Goal: Transaction & Acquisition: Purchase product/service

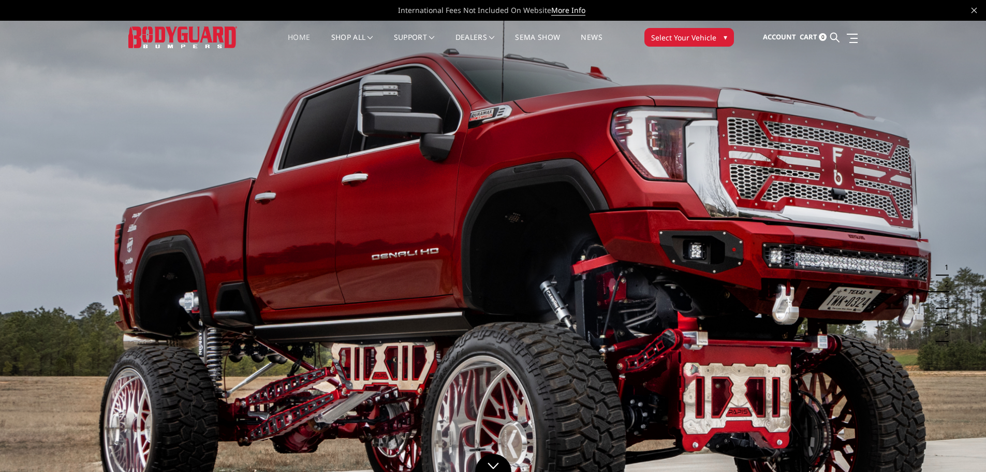
click at [718, 34] on button "Select Your Vehicle ▾" at bounding box center [689, 37] width 90 height 19
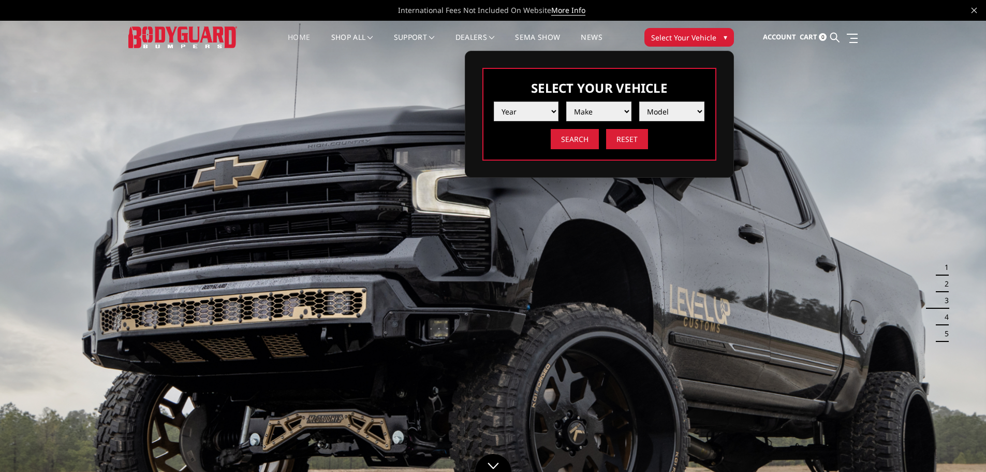
click at [554, 108] on select "Year 2025 2024 2023 2022 2021 2020 2019 2018 2017 2016 2015 2014 2013 2012 2011…" at bounding box center [526, 111] width 65 height 20
select select "yr_2025"
click at [494, 101] on select "Year 2025 2024 2023 2022 2021 2020 2019 2018 2017 2016 2015 2014 2013 2012 2011…" at bounding box center [526, 111] width 65 height 20
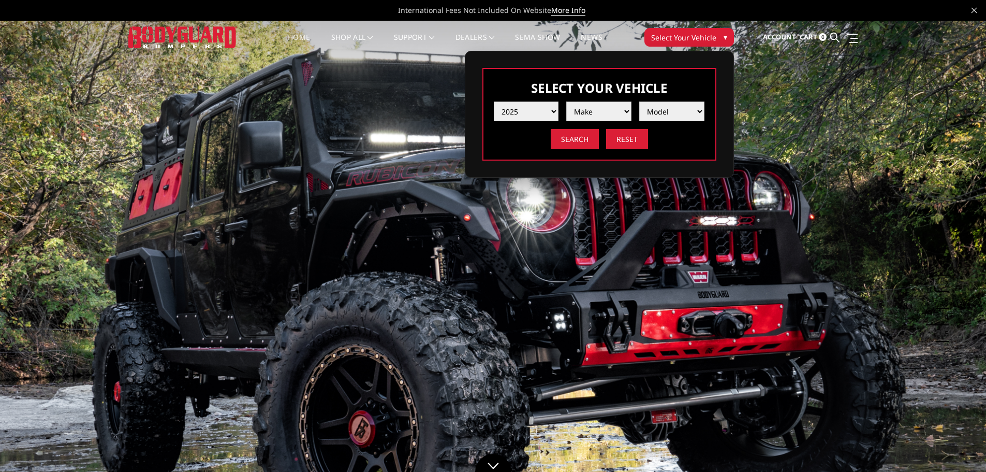
click at [594, 110] on select "Make Chevrolet Ford GMC Ram Toyota" at bounding box center [598, 111] width 65 height 20
select select "mk_ford"
click at [566, 101] on select "Make Chevrolet Ford GMC Ram Toyota" at bounding box center [598, 111] width 65 height 20
click at [659, 110] on select "Model F150 F150 Raptor F250 / F350 F450 F550" at bounding box center [671, 111] width 65 height 20
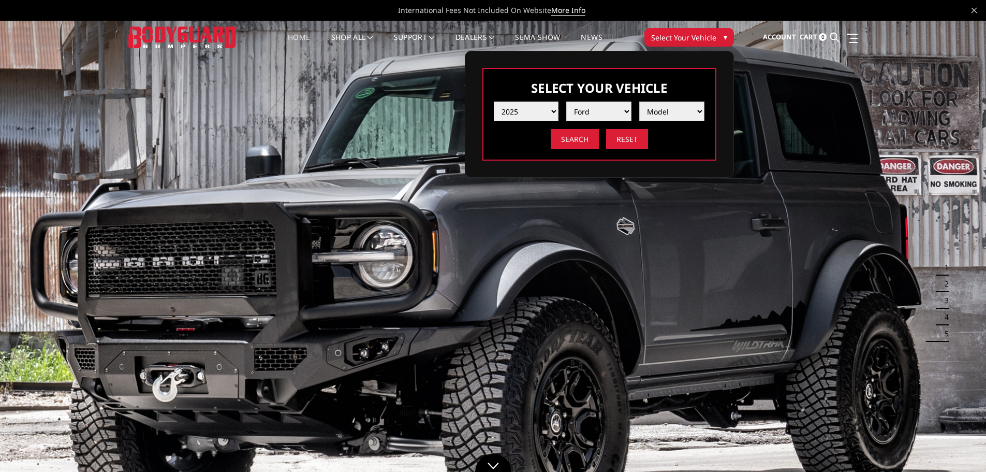
select select "md_f250-f350"
click at [639, 101] on select "Model F150 F150 Raptor F250 / F350 F450 F550" at bounding box center [671, 111] width 65 height 20
click at [557, 140] on input "Search" at bounding box center [575, 139] width 48 height 20
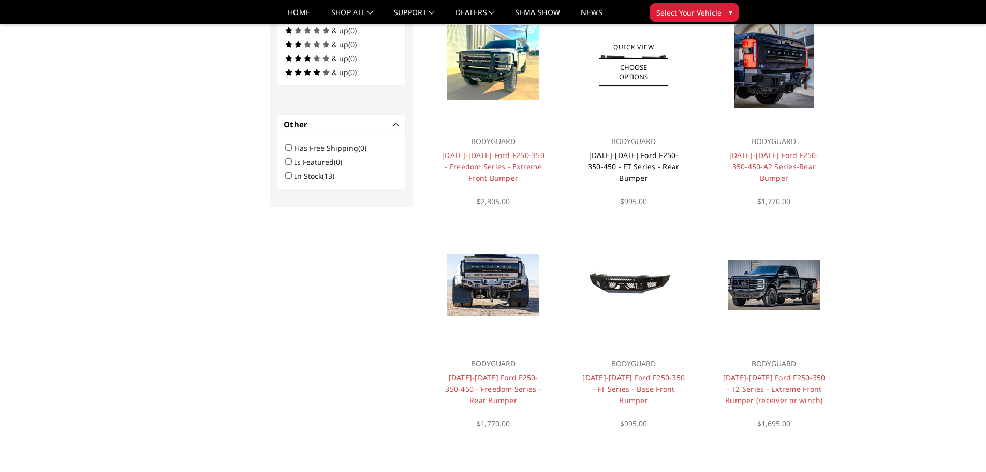
scroll to position [569, 0]
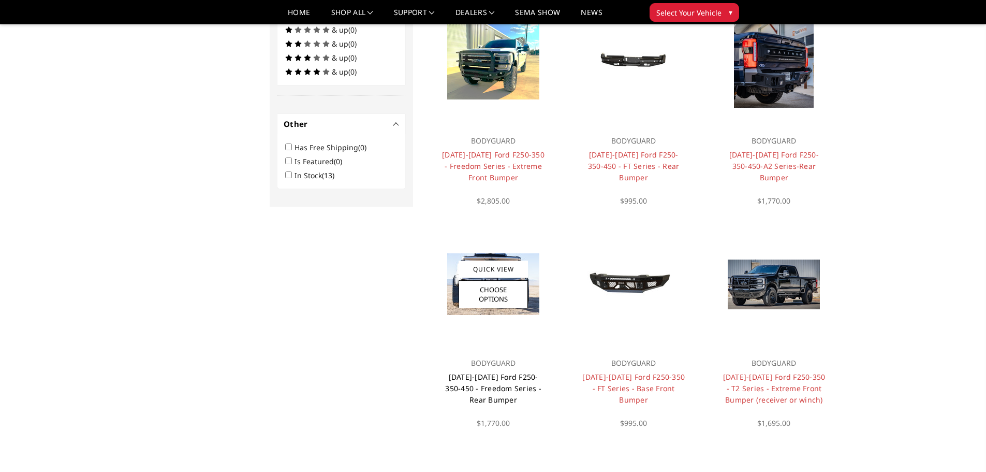
click at [496, 376] on link "[DATE]-[DATE] Ford F250-350-450 - Freedom Series - Rear Bumper" at bounding box center [493, 388] width 96 height 33
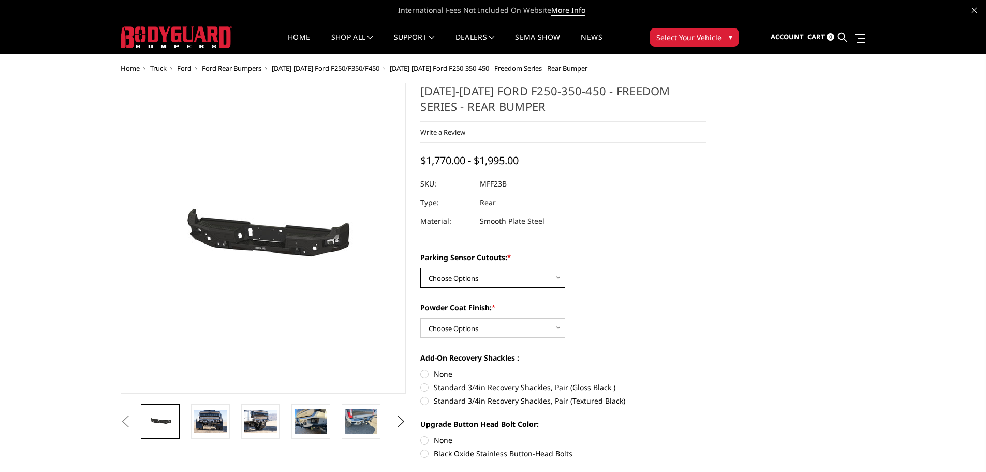
click at [490, 273] on select "Choose Options No - Without Parking Sensor Cutouts Yes - With Parking Sensor Cu…" at bounding box center [492, 278] width 145 height 20
select select "2559"
click at [420, 268] on select "Choose Options No - Without Parking Sensor Cutouts Yes - With Parking Sensor Cu…" at bounding box center [492, 278] width 145 height 20
click at [494, 334] on select "Choose Options Bare Metal Textured Black Powder Coat" at bounding box center [492, 328] width 145 height 20
select select "2560"
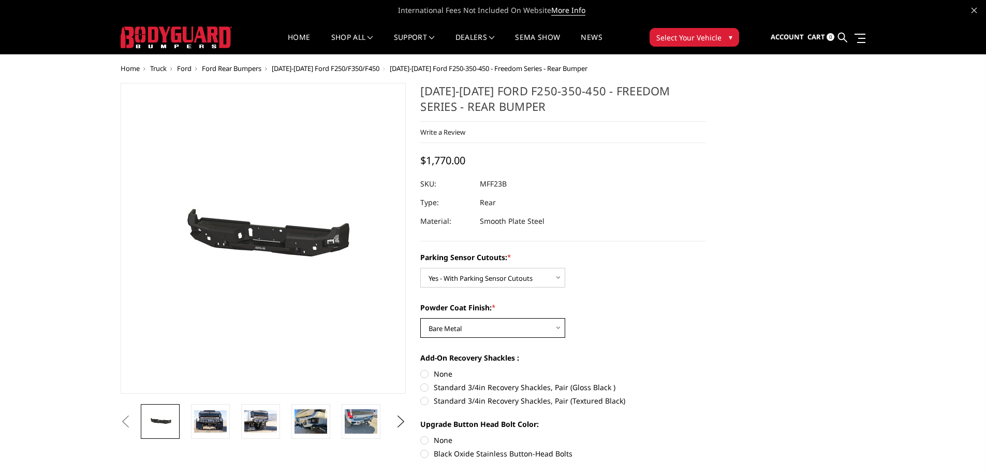
click at [420, 318] on select "Choose Options Bare Metal Textured Black Powder Coat" at bounding box center [492, 328] width 145 height 20
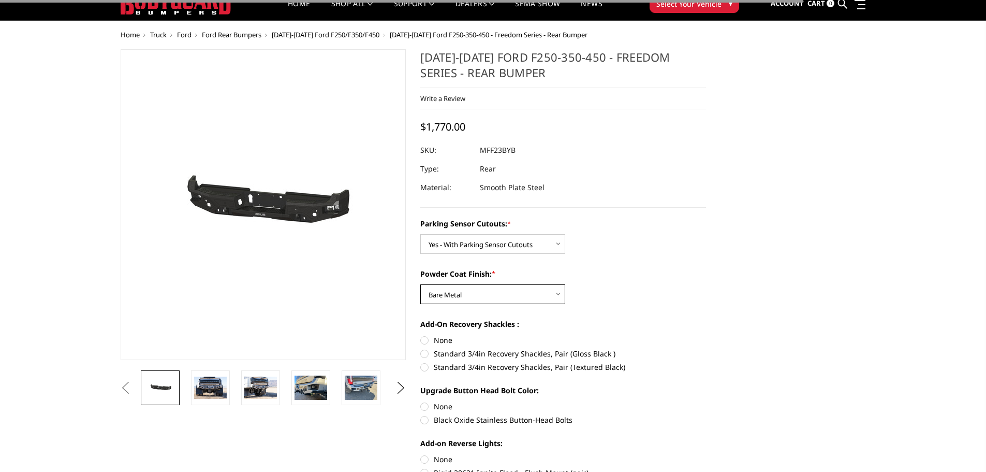
scroll to position [52, 0]
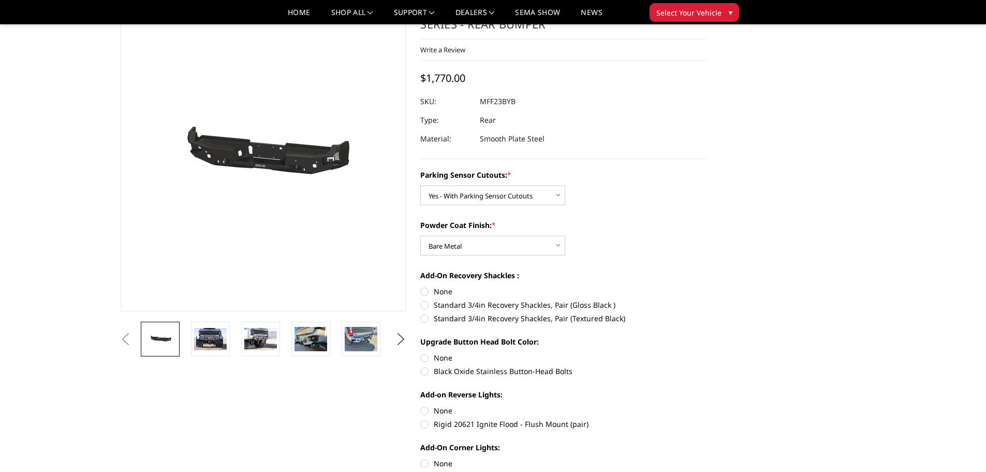
click at [424, 305] on label "Standard 3/4in Recovery Shackles, Pair (Gloss Black )" at bounding box center [563, 304] width 286 height 11
click at [706, 286] on input "Standard 3/4in Recovery Shackles, Pair (Gloss Black )" at bounding box center [706, 286] width 1 height 1
radio input "true"
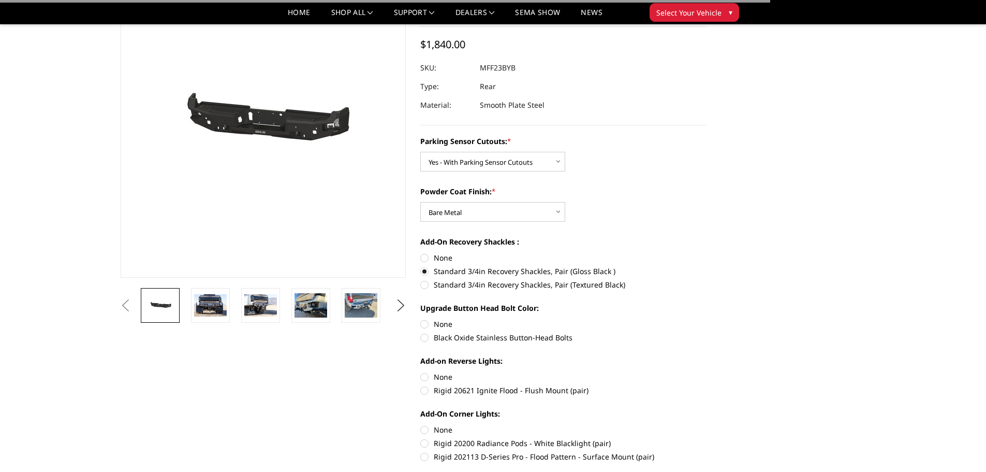
scroll to position [104, 0]
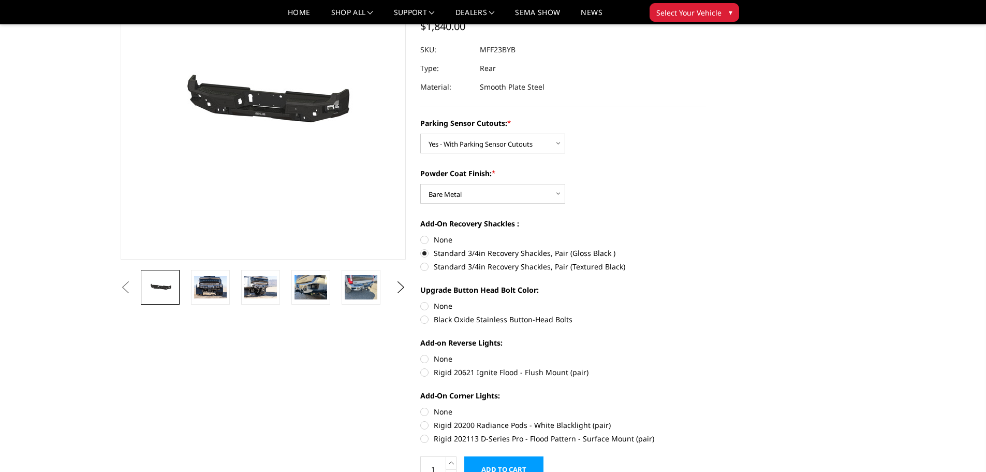
click at [428, 320] on label "Black Oxide Stainless Button-Head Bolts" at bounding box center [563, 319] width 286 height 11
click at [706, 301] on input "Black Oxide Stainless Button-Head Bolts" at bounding box center [706, 300] width 1 height 1
radio input "true"
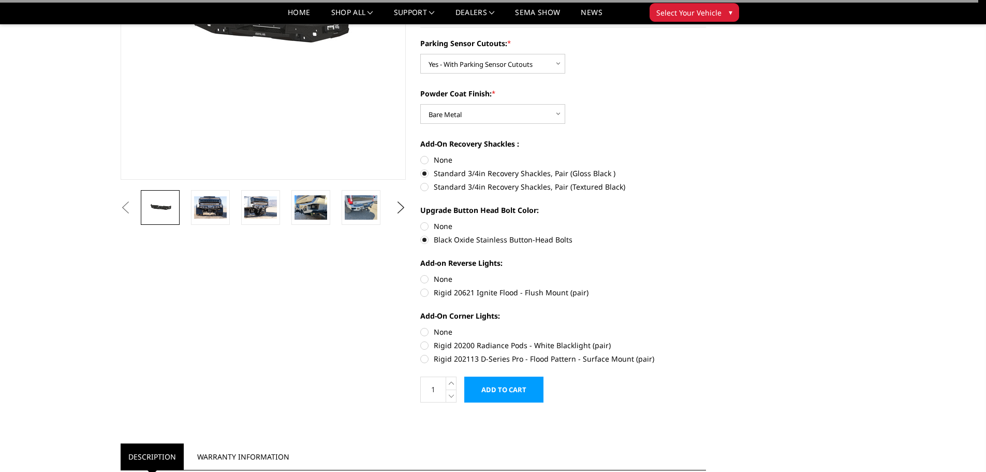
scroll to position [207, 0]
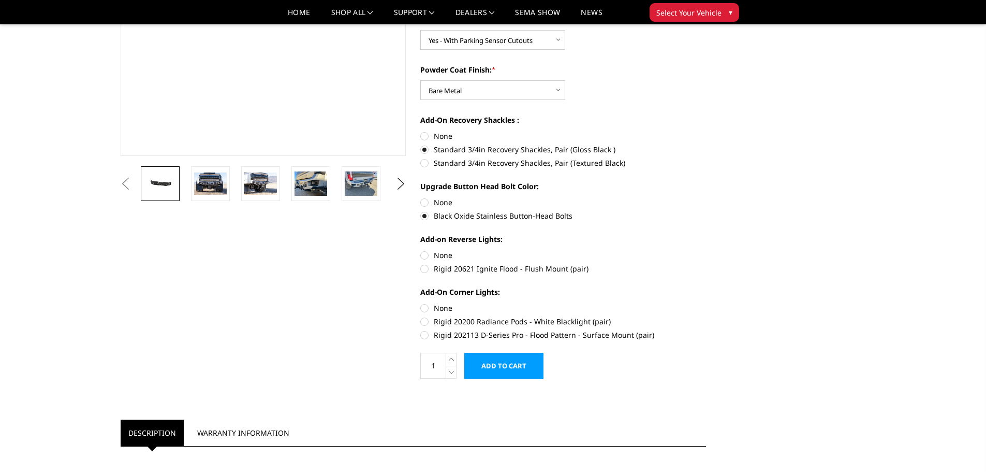
click at [426, 269] on label "Rigid 20621 Ignite Flood - Flush Mount (pair)" at bounding box center [563, 268] width 286 height 11
click at [706, 250] on input "Rigid 20621 Ignite Flood - Flush Mount (pair)" at bounding box center [706, 249] width 1 height 1
radio input "true"
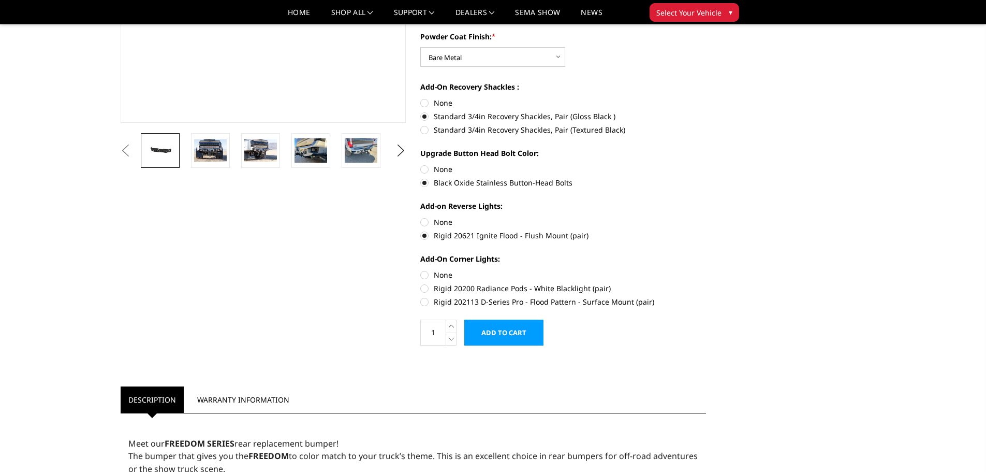
scroll to position [259, 0]
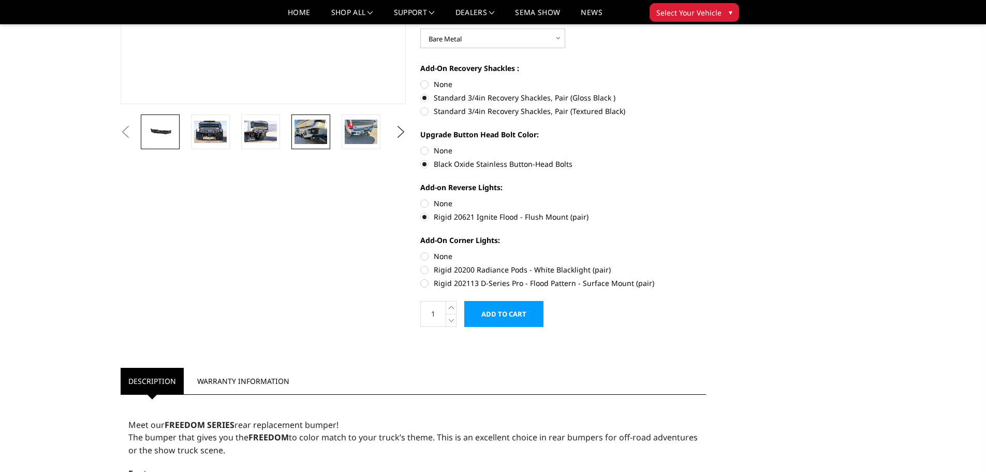
click at [312, 125] on img at bounding box center [310, 132] width 33 height 24
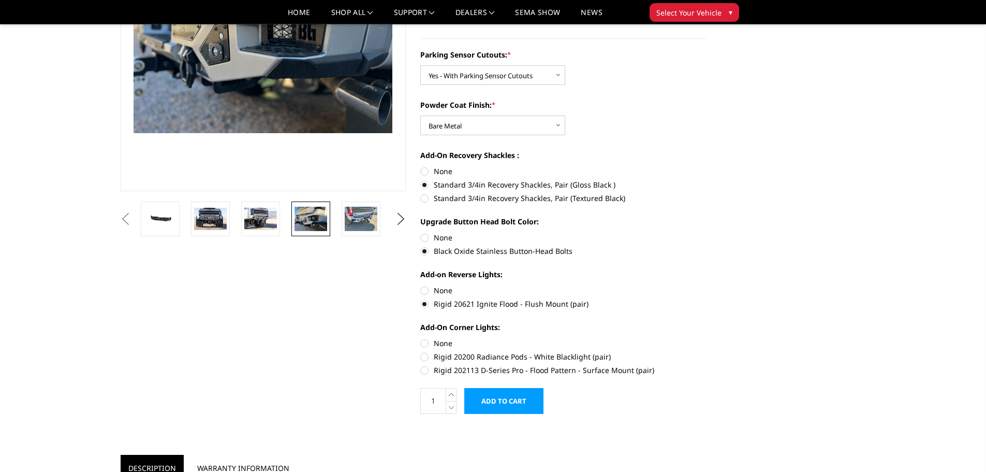
scroll to position [224, 0]
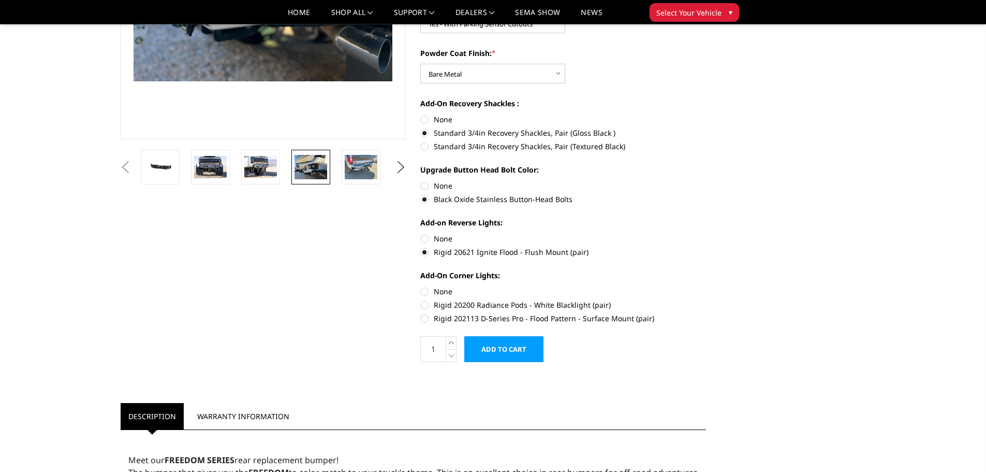
click at [425, 305] on label "Rigid 20200 Radiance Pods - White Blacklight (pair)" at bounding box center [563, 304] width 286 height 11
click at [706, 286] on input "Rigid 20200 Radiance Pods - White Blacklight (pair)" at bounding box center [706, 286] width 1 height 1
radio input "true"
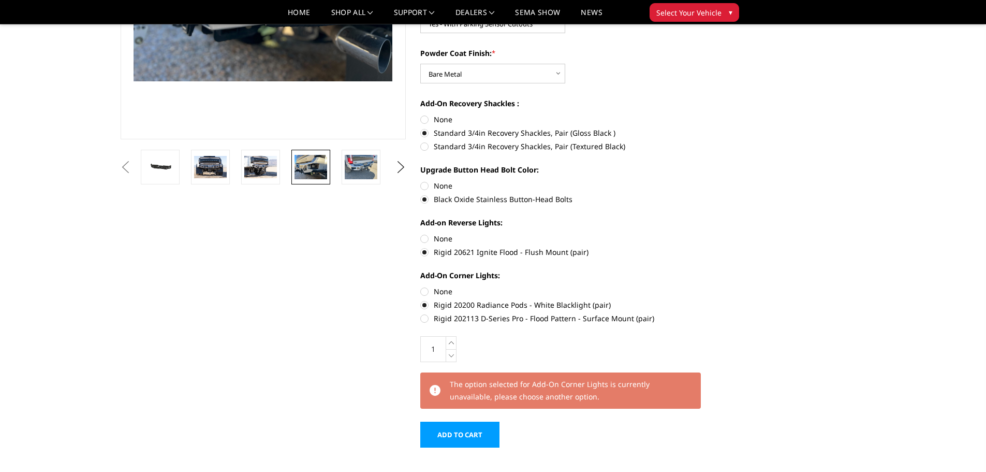
click at [429, 317] on label "Rigid 202113 D-Series Pro - Flood Pattern - Surface Mount (pair)" at bounding box center [563, 318] width 286 height 11
click at [706, 300] on input "Rigid 202113 D-Series Pro - Flood Pattern - Surface Mount (pair)" at bounding box center [706, 299] width 1 height 1
radio input "true"
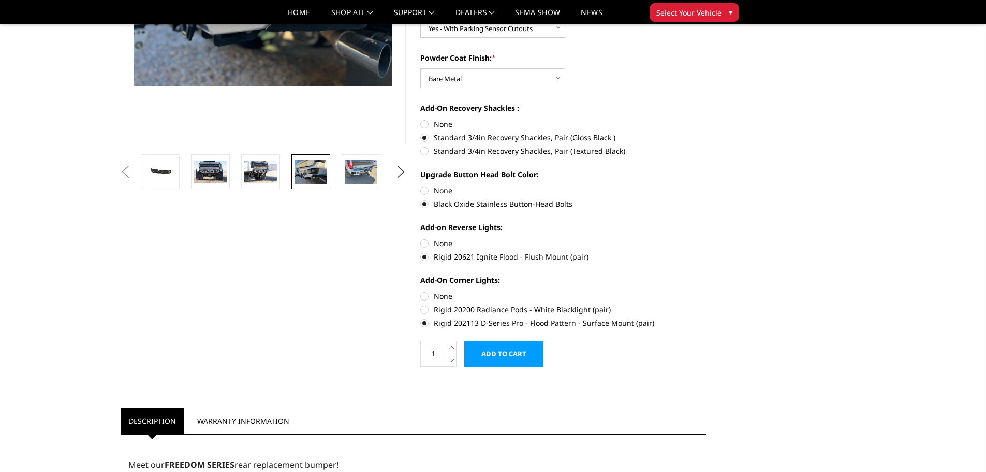
scroll to position [259, 0]
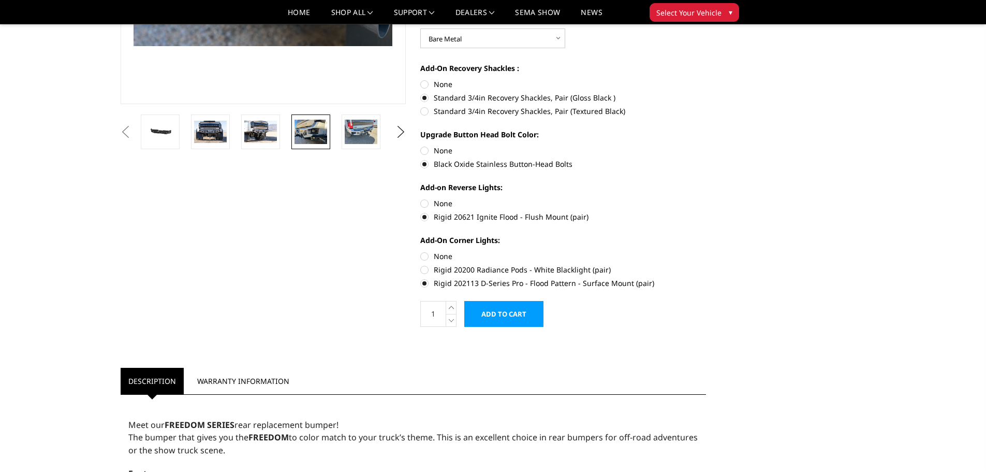
click at [424, 281] on label "Rigid 202113 D-Series Pro - Flood Pattern - Surface Mount (pair)" at bounding box center [563, 282] width 286 height 11
click at [706, 264] on input "Rigid 202113 D-Series Pro - Flood Pattern - Surface Mount (pair)" at bounding box center [706, 264] width 1 height 1
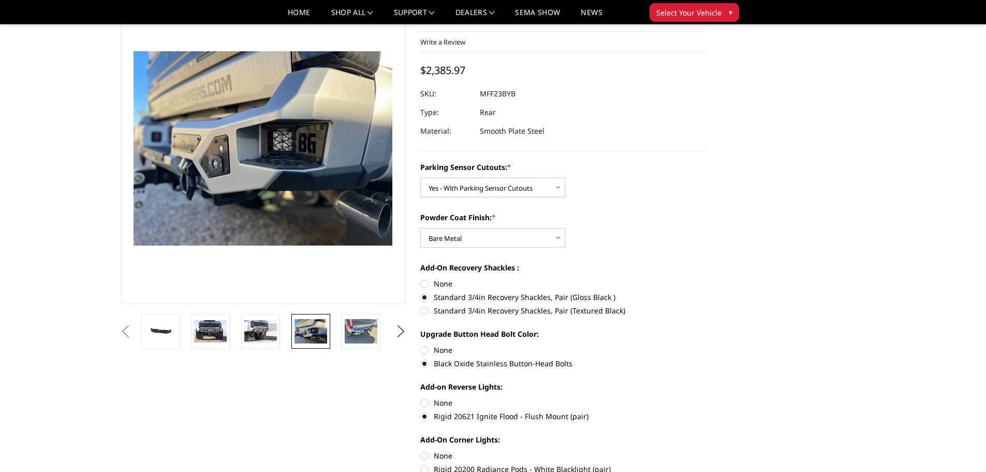
scroll to position [207, 0]
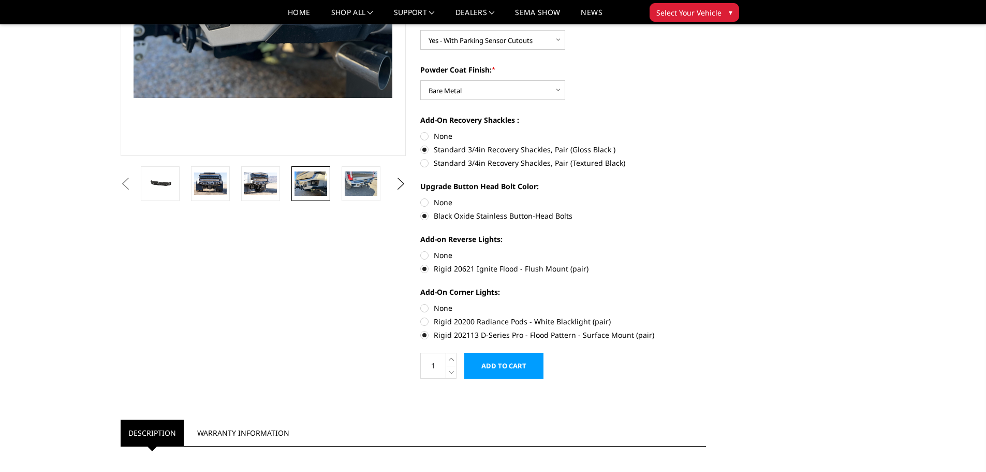
click at [422, 307] on label "None" at bounding box center [563, 307] width 286 height 11
click at [421, 303] on input "None" at bounding box center [420, 302] width 1 height 1
radio input "true"
click at [425, 258] on label "None" at bounding box center [563, 254] width 286 height 11
click at [421, 250] on input "None" at bounding box center [420, 249] width 1 height 1
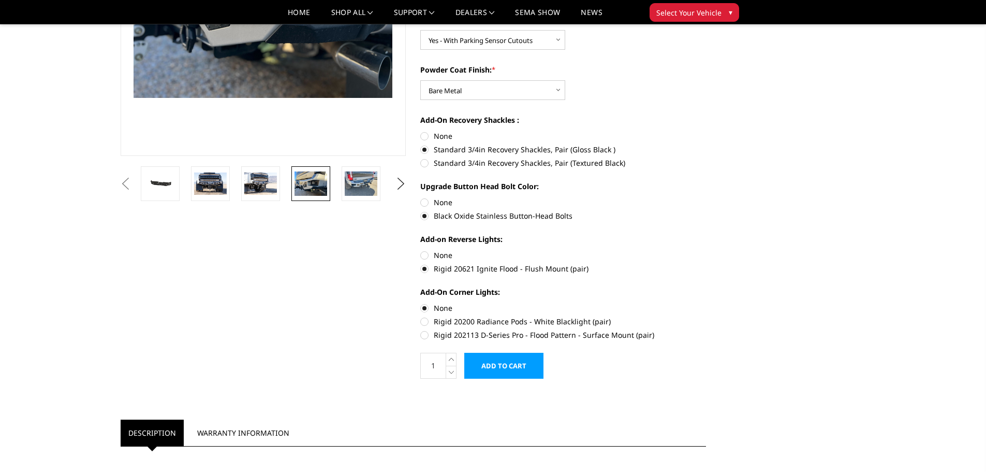
radio input "true"
click at [498, 374] on input "Add to Cart" at bounding box center [503, 365] width 79 height 26
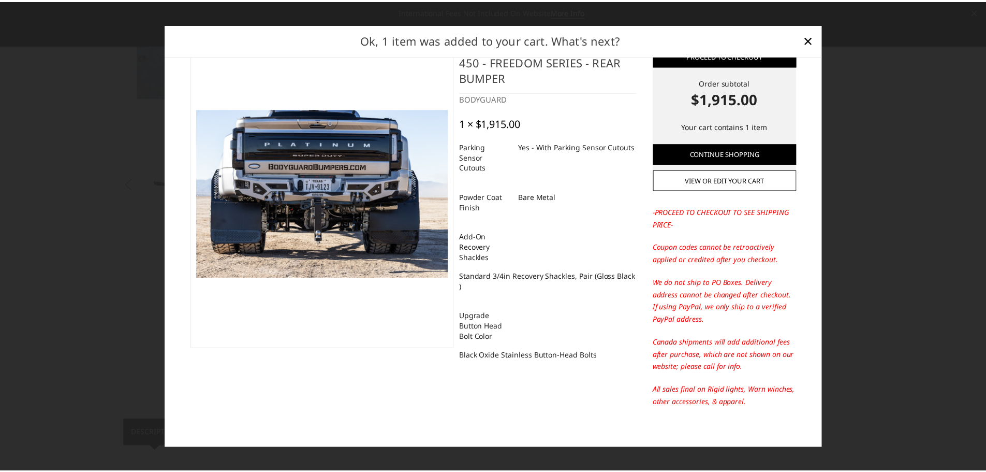
scroll to position [44, 0]
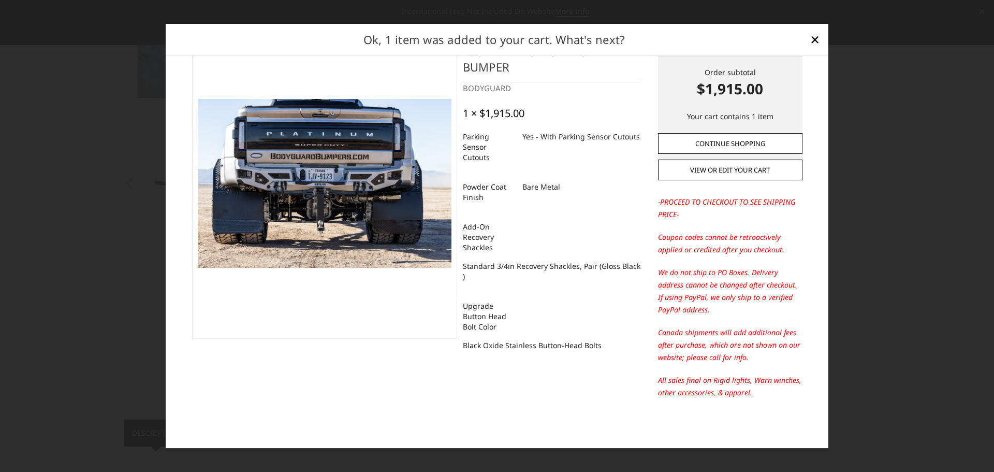
click at [658, 143] on link "Continue Shopping" at bounding box center [730, 143] width 144 height 21
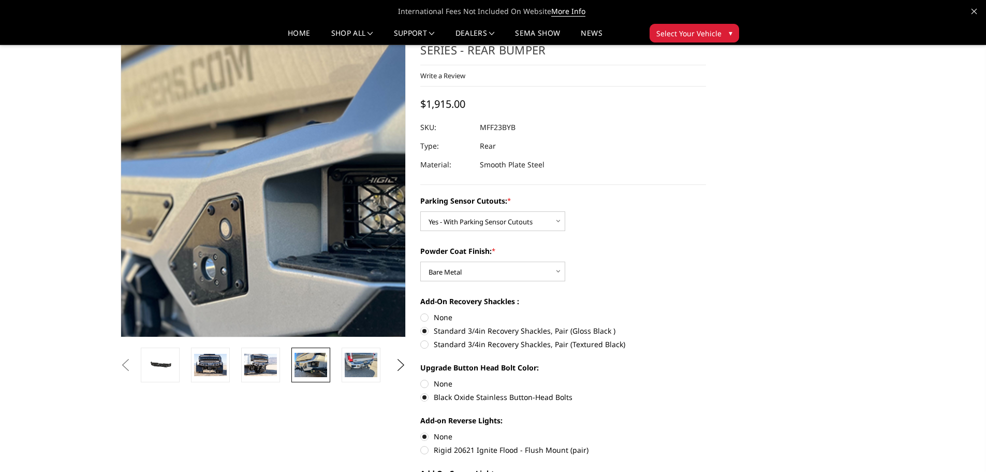
scroll to position [0, 0]
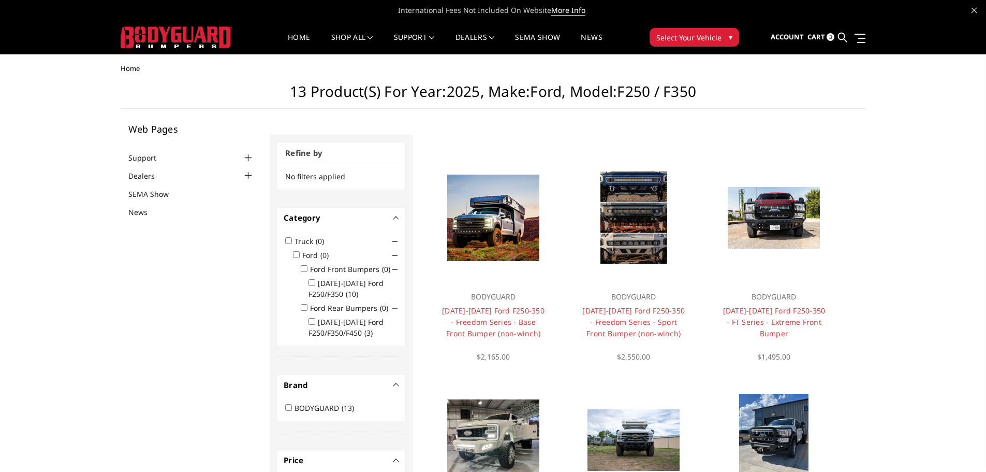
click at [302, 266] on input "Ford Front Bumpers (0)" at bounding box center [304, 268] width 7 height 7
checkbox input "true"
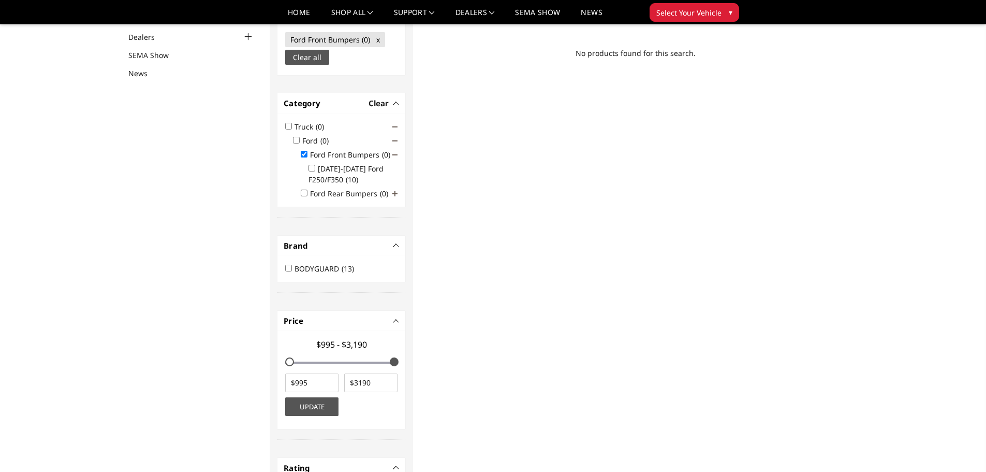
scroll to position [109, 0]
click at [314, 169] on input "2023-2025 Ford F250/F350 (10)" at bounding box center [311, 167] width 7 height 7
checkbox input "true"
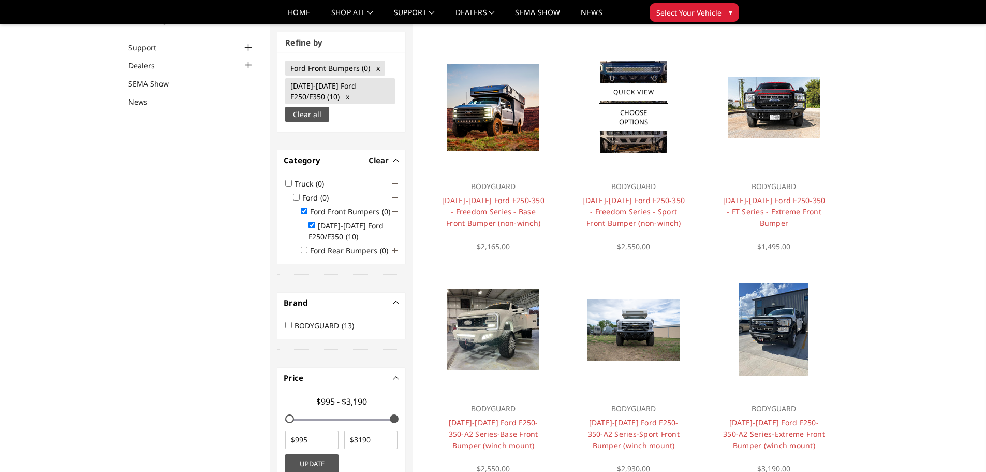
scroll to position [78, 0]
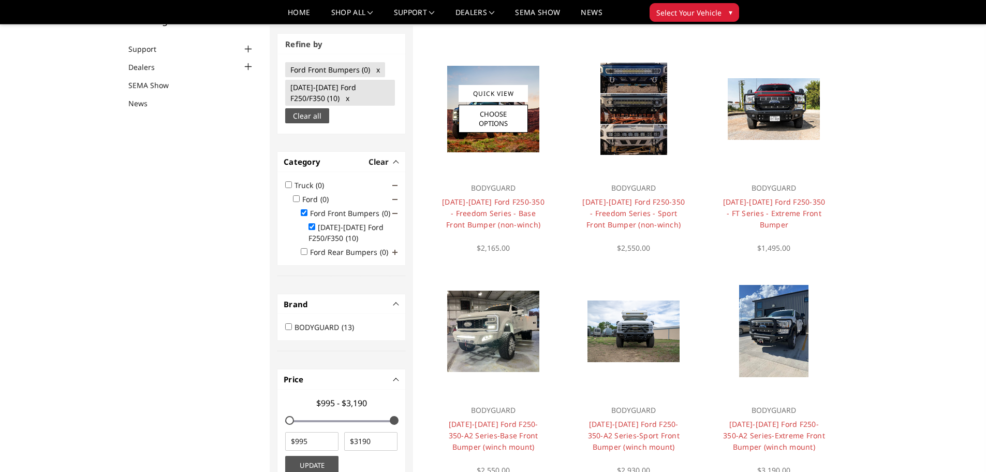
click at [504, 164] on div at bounding box center [493, 109] width 125 height 125
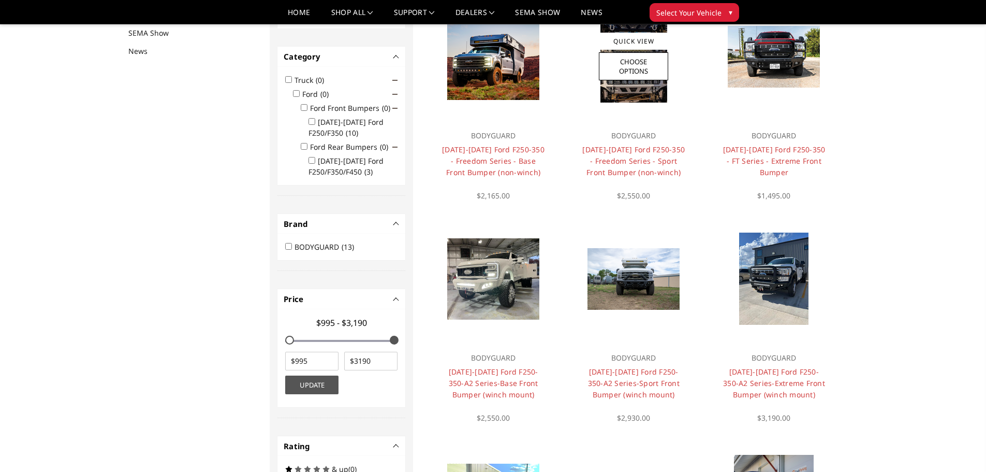
scroll to position [135, 0]
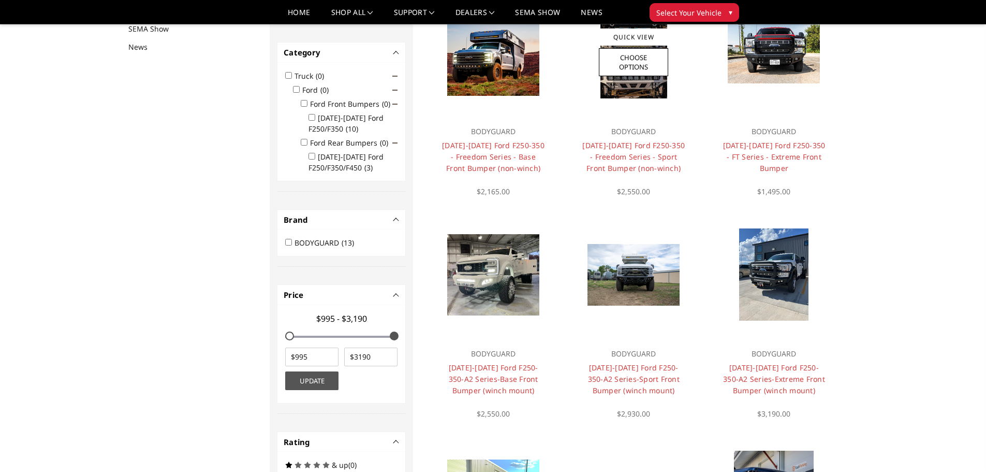
click at [633, 93] on img at bounding box center [633, 52] width 67 height 92
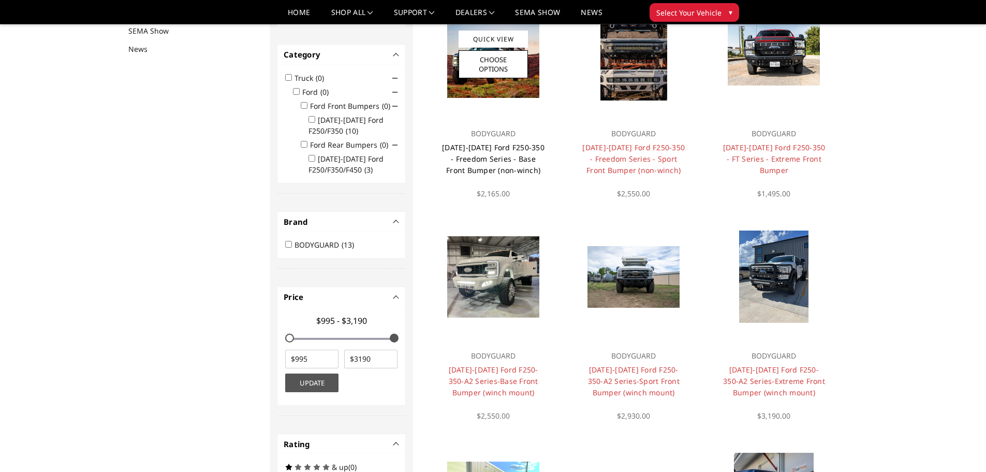
scroll to position [135, 0]
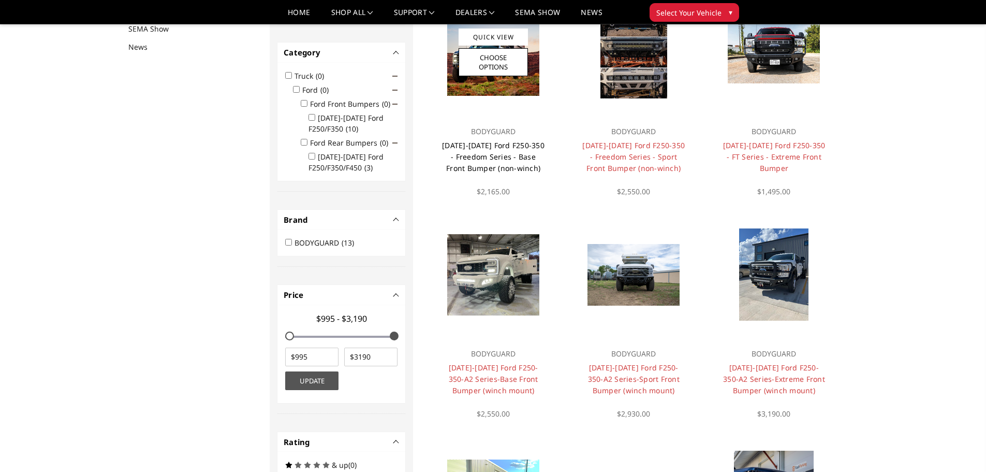
click at [487, 154] on link "[DATE]-[DATE] Ford F250-350 - Freedom Series - Base Front Bumper (non-winch)" at bounding box center [493, 156] width 102 height 33
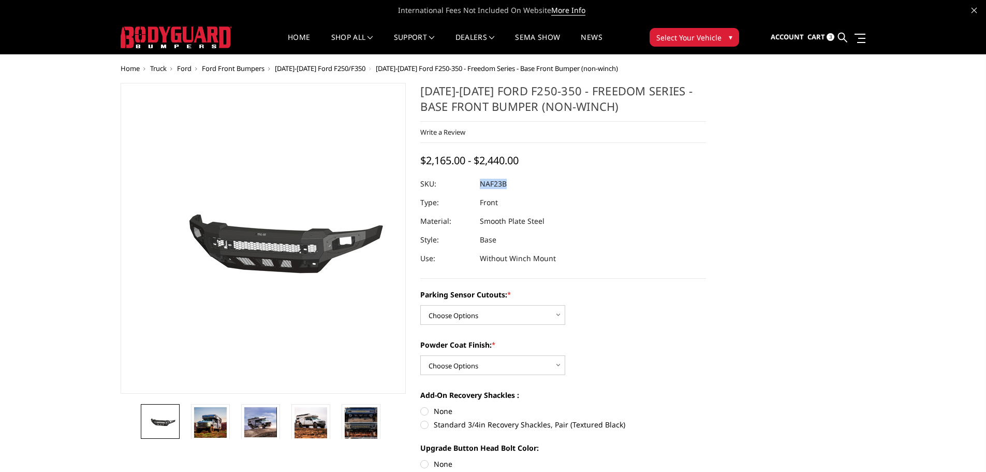
drag, startPoint x: 481, startPoint y: 182, endPoint x: 525, endPoint y: 185, distance: 44.6
click at [525, 185] on dl "SKU: NAF23B UPC: Type: Front Material: Smooth Plate Steel Style: Base Use: With…" at bounding box center [563, 220] width 286 height 93
copy dl "NAF23B UPC:"
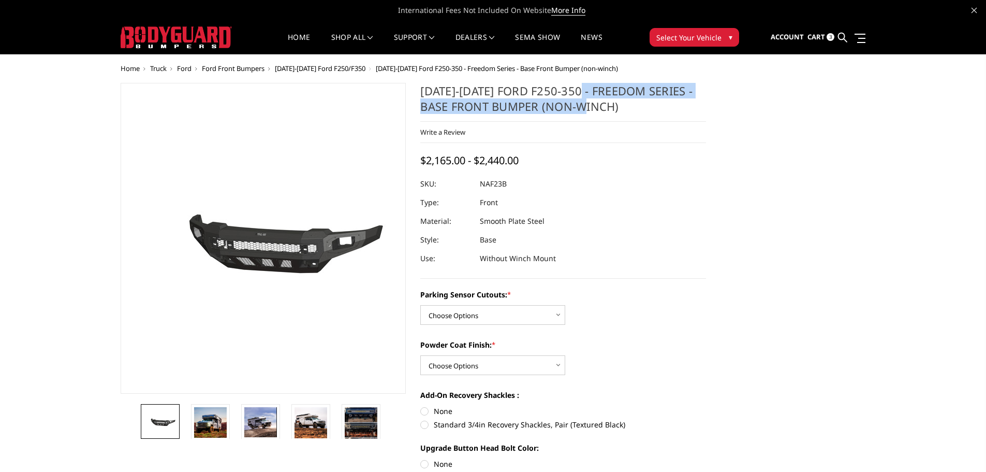
drag, startPoint x: 579, startPoint y: 92, endPoint x: 585, endPoint y: 112, distance: 20.6
click at [585, 112] on h1 "[DATE]-[DATE] Ford F250-350 - Freedom Series - Base Front Bumper (non-winch)" at bounding box center [563, 102] width 286 height 39
copy h1 "reedom Series - Base Front Bumper (non-winch"
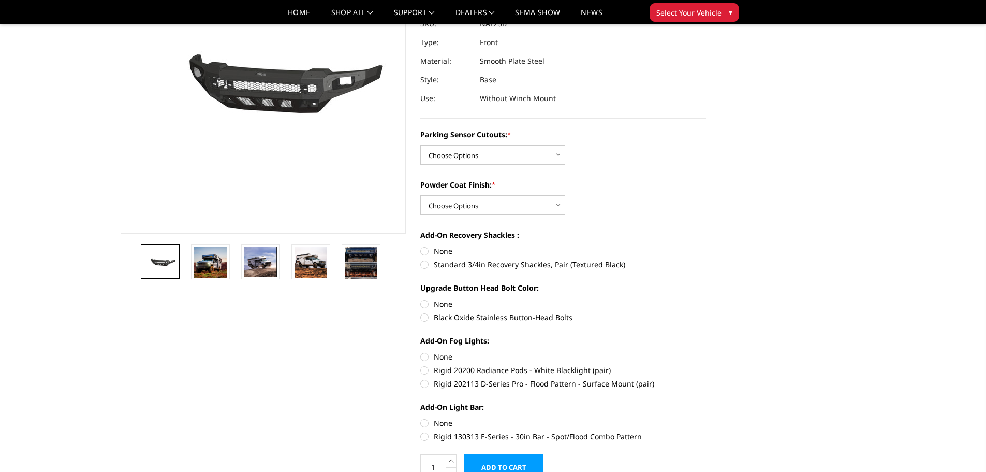
scroll to position [104, 0]
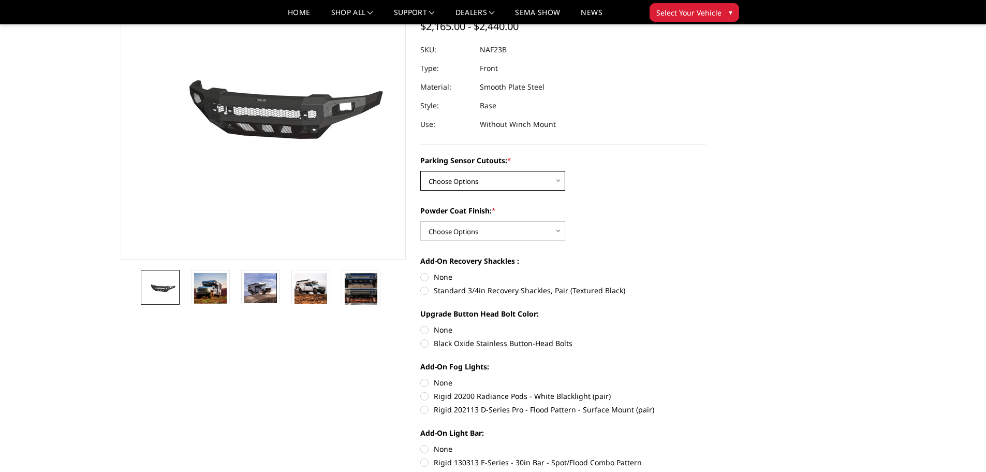
click at [508, 171] on select "Choose Options No - Without Parking Sensor Cutouts Yes - With Parking Sensor Cu…" at bounding box center [492, 181] width 145 height 20
select select "2563"
click at [420, 171] on select "Choose Options No - Without Parking Sensor Cutouts Yes - With Parking Sensor Cu…" at bounding box center [492, 181] width 145 height 20
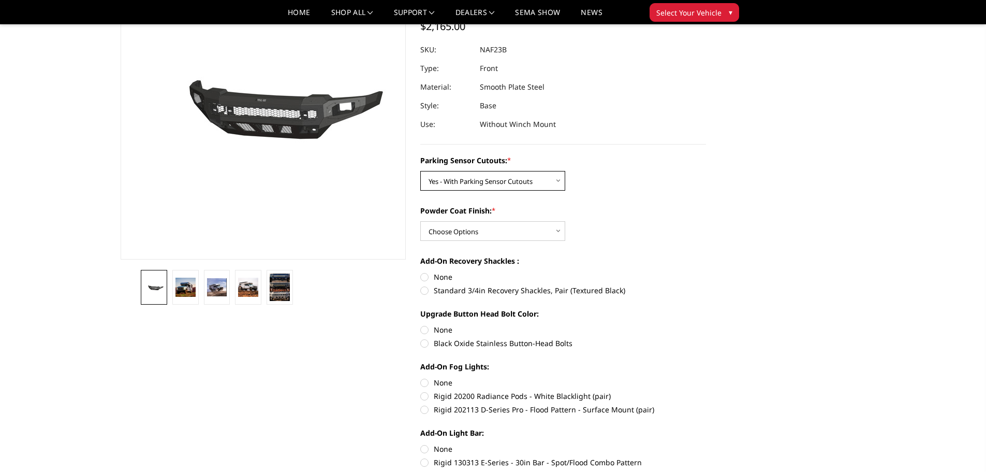
scroll to position [155, 0]
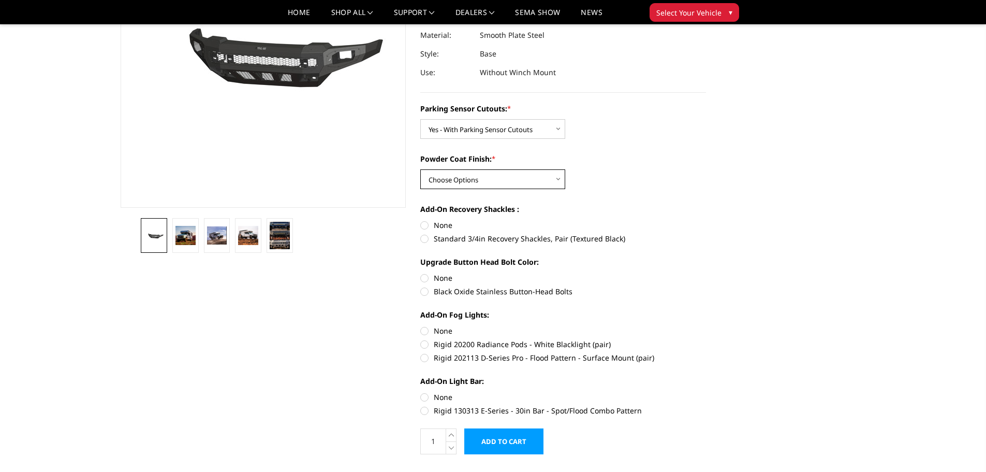
click at [507, 183] on select "Choose Options Bare Metal Textured Black Powder Coat" at bounding box center [492, 179] width 145 height 20
select select "2564"
click at [420, 169] on select "Choose Options Bare Metal Textured Black Powder Coat" at bounding box center [492, 179] width 145 height 20
click at [426, 238] on label "Standard 3/4in Recovery Shackles, Pair (Textured Black)" at bounding box center [563, 238] width 286 height 11
click at [706, 220] on input "Standard 3/4in Recovery Shackles, Pair (Textured Black)" at bounding box center [706, 219] width 1 height 1
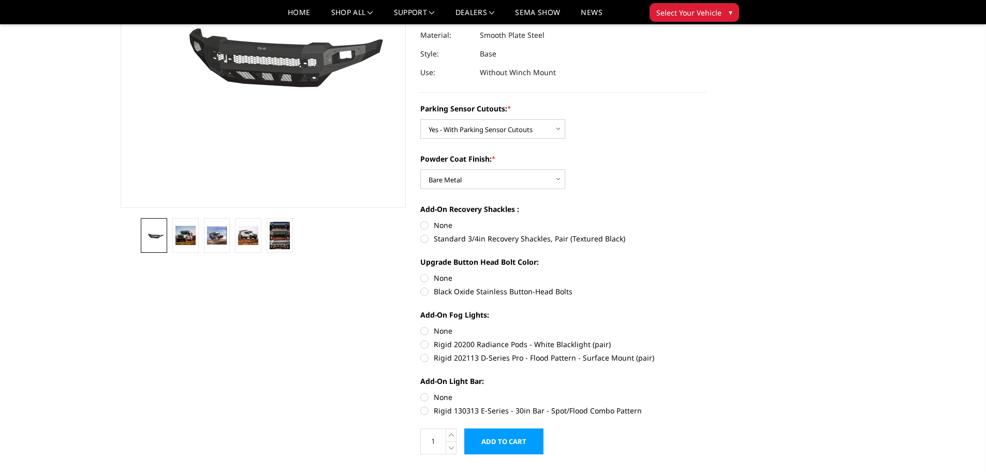
radio input "true"
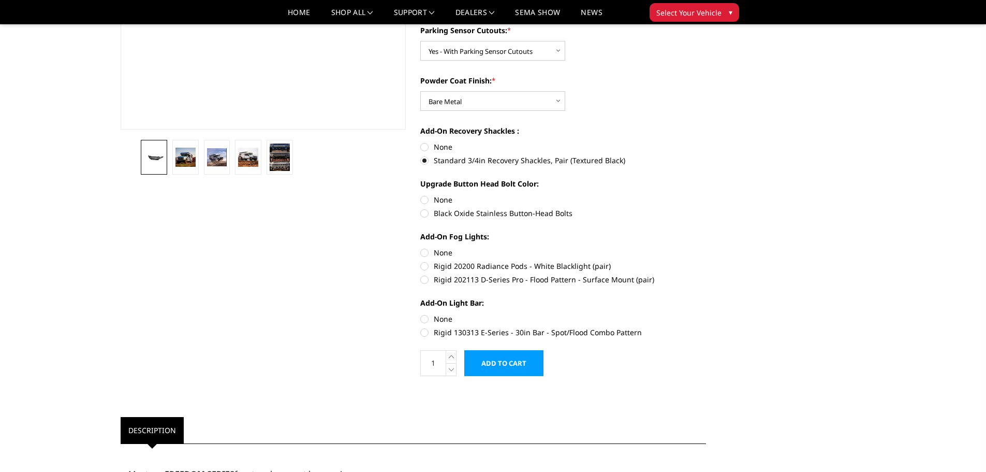
scroll to position [259, 0]
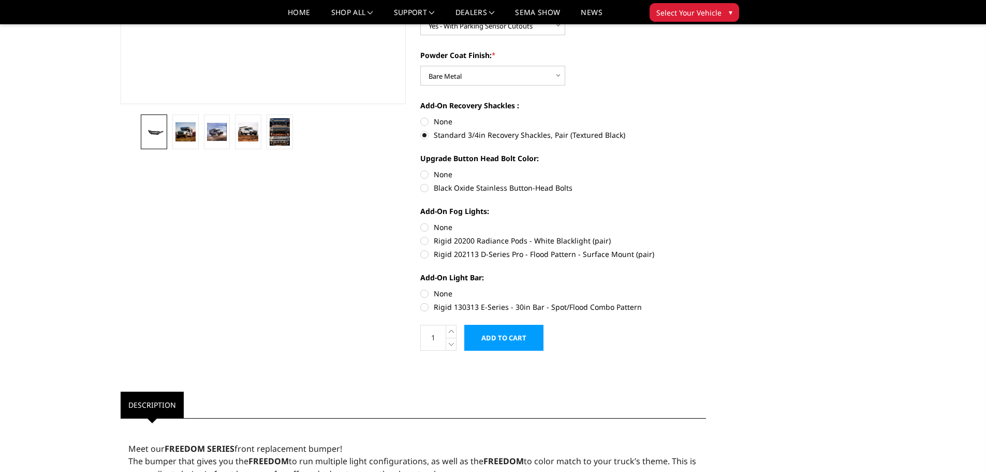
click at [423, 187] on label "Black Oxide Stainless Button-Head Bolts" at bounding box center [563, 187] width 286 height 11
click at [706, 169] on input "Black Oxide Stainless Button-Head Bolts" at bounding box center [706, 169] width 1 height 1
radio input "true"
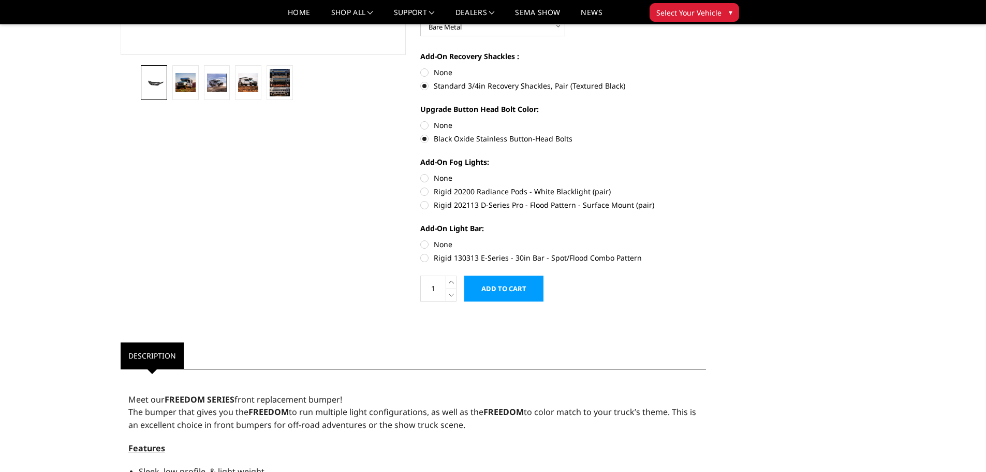
scroll to position [311, 0]
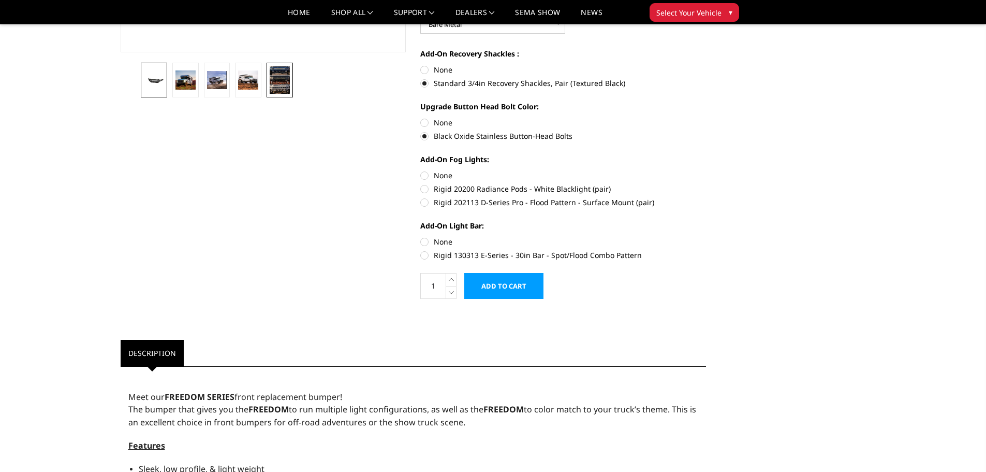
click at [276, 86] on img at bounding box center [280, 79] width 20 height 27
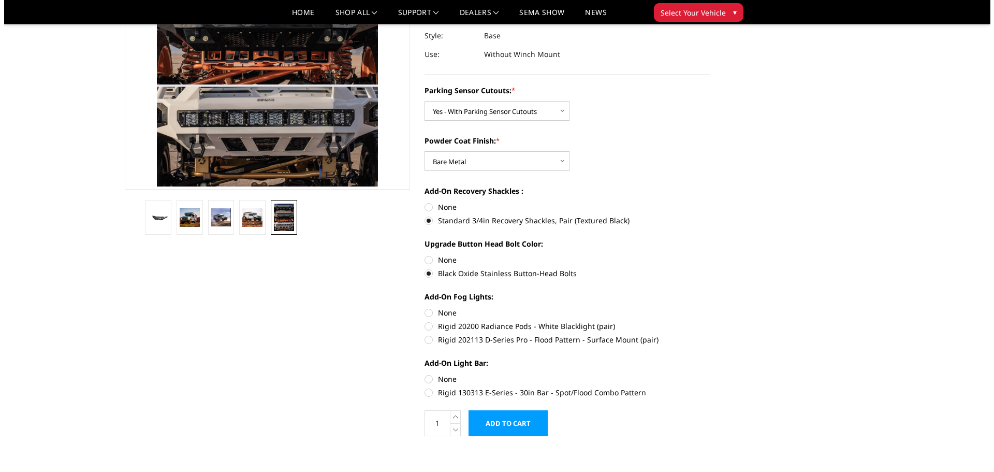
scroll to position [155, 0]
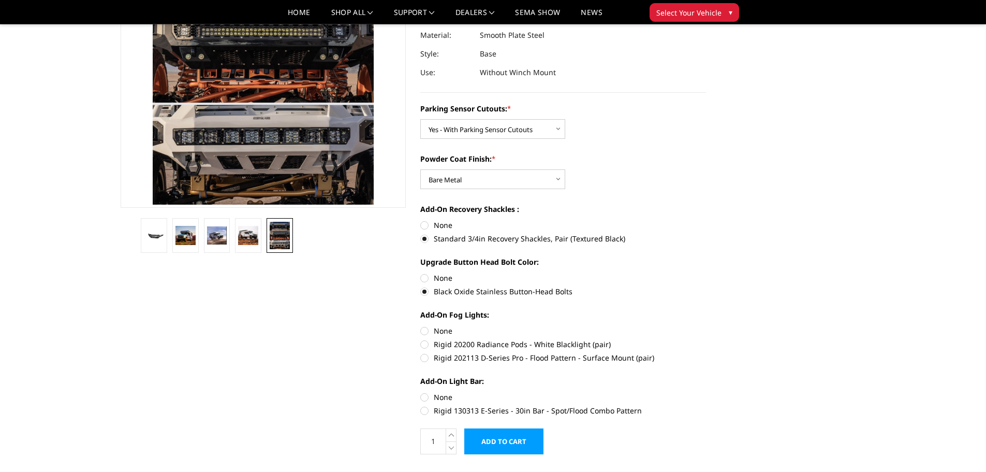
click at [509, 436] on input "Add to Cart" at bounding box center [503, 441] width 79 height 26
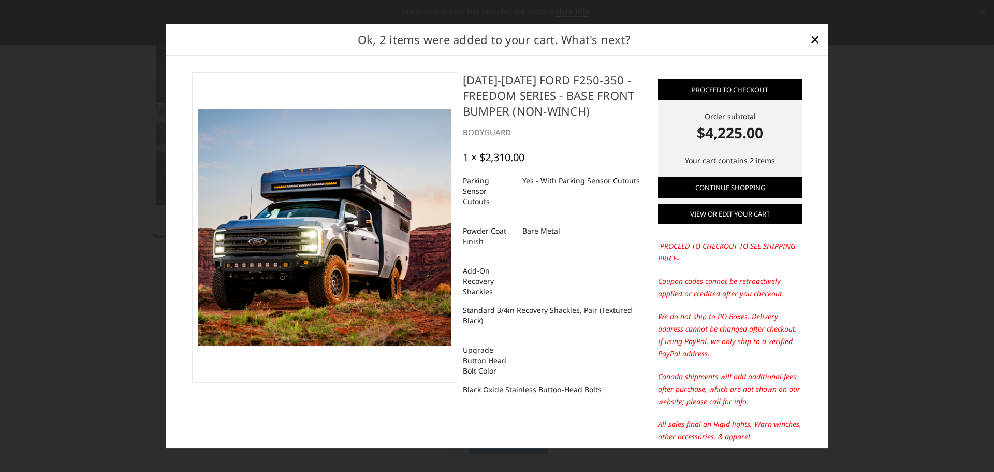
click at [717, 218] on link "View or edit your cart" at bounding box center [730, 213] width 144 height 21
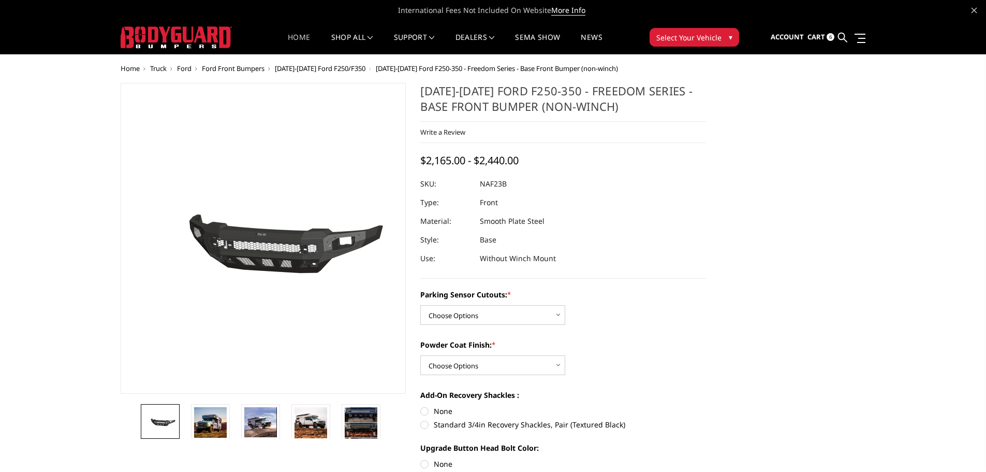
click at [294, 42] on link "Home" at bounding box center [299, 44] width 22 height 20
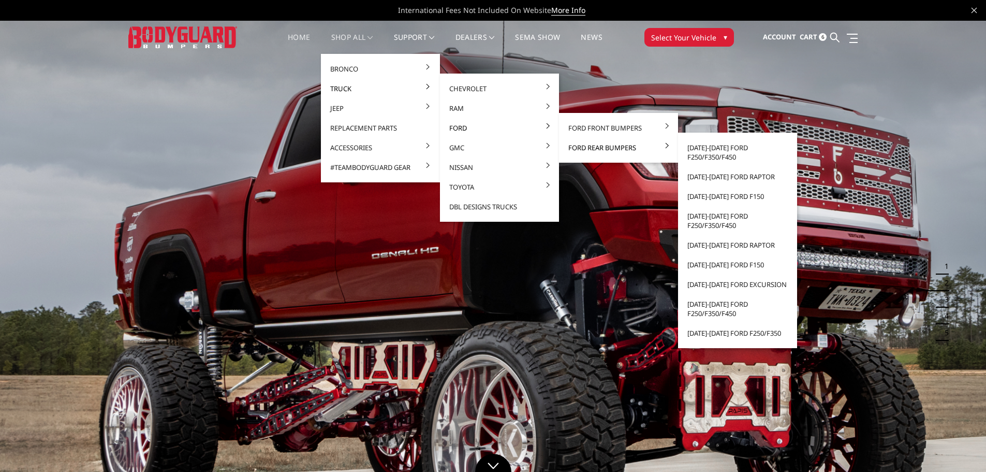
click at [602, 148] on link "Ford Rear Bumpers" at bounding box center [618, 148] width 111 height 20
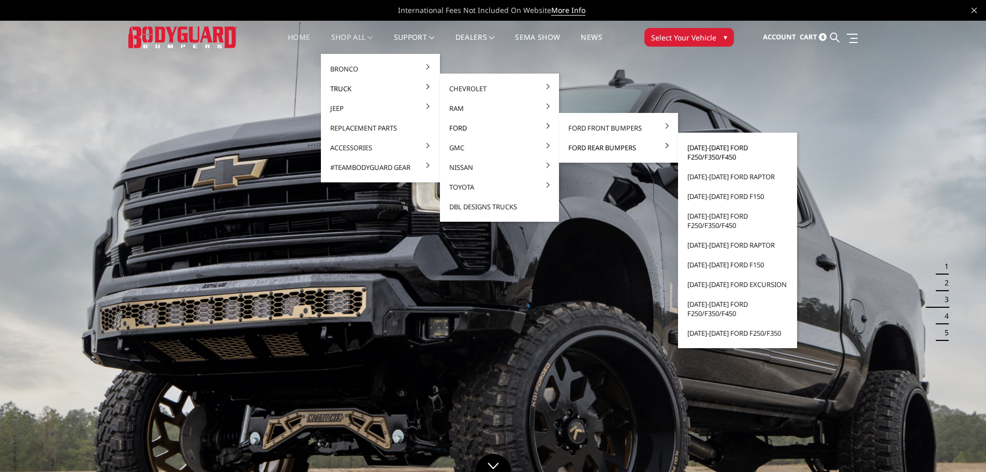
click at [738, 158] on link "[DATE]-[DATE] Ford F250/F350/F450" at bounding box center [737, 152] width 111 height 29
click at [720, 152] on link "[DATE]-[DATE] Ford F250/F350/F450" at bounding box center [737, 152] width 111 height 29
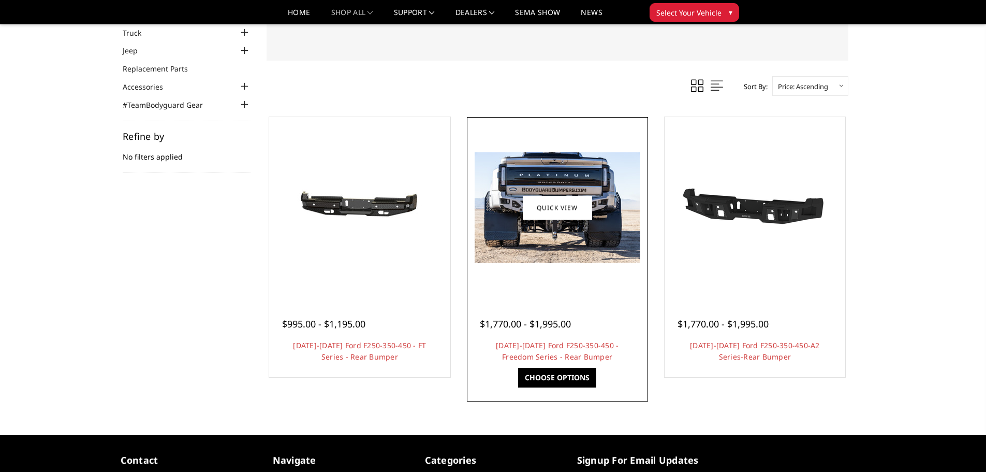
scroll to position [67, 0]
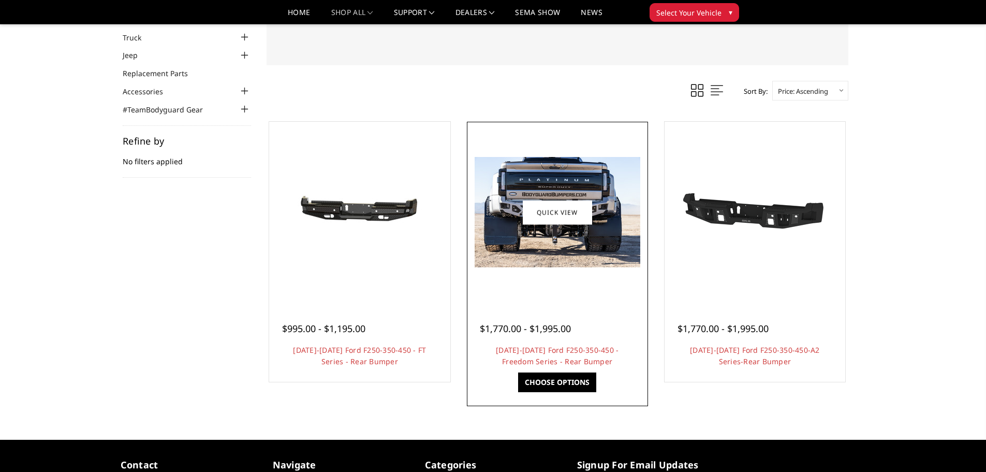
click at [563, 243] on img at bounding box center [558, 212] width 166 height 110
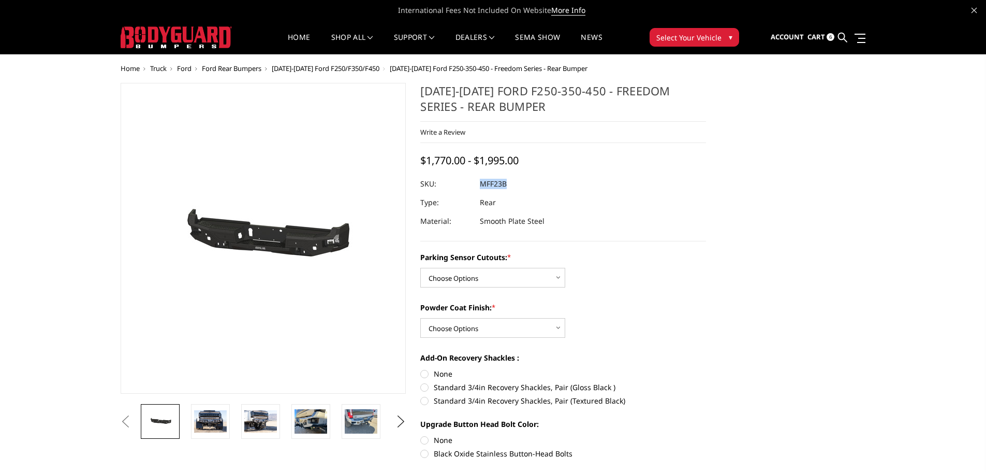
click at [483, 183] on dl "SKU: MFF23B UPC: Type: Rear Material: Smooth Plate Steel" at bounding box center [563, 202] width 286 height 56
copy dl "MFF23B UPC:"
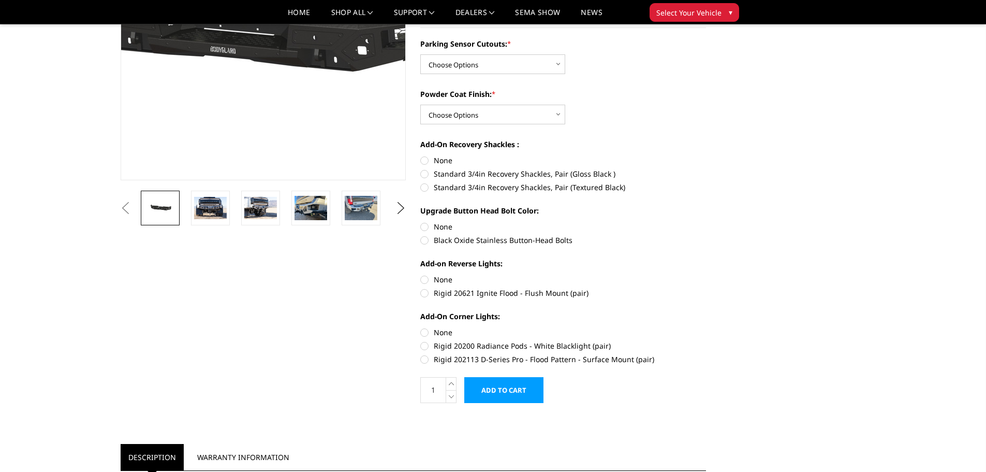
scroll to position [52, 0]
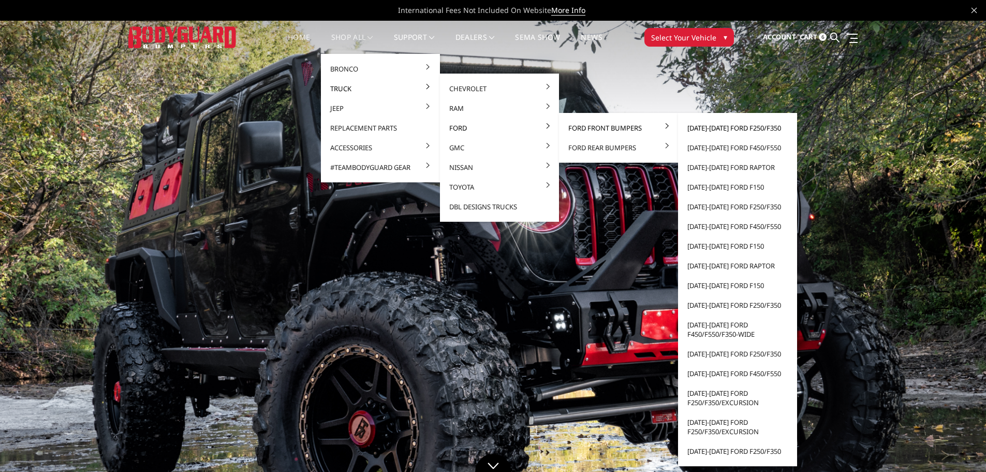
click at [693, 126] on link "[DATE]-[DATE] Ford F250/F350" at bounding box center [737, 128] width 111 height 20
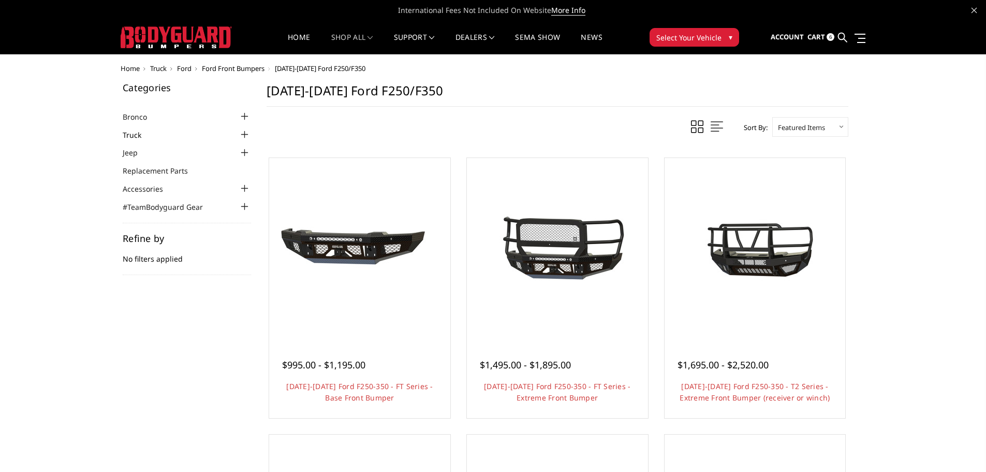
click at [141, 139] on link "Truck" at bounding box center [139, 134] width 32 height 11
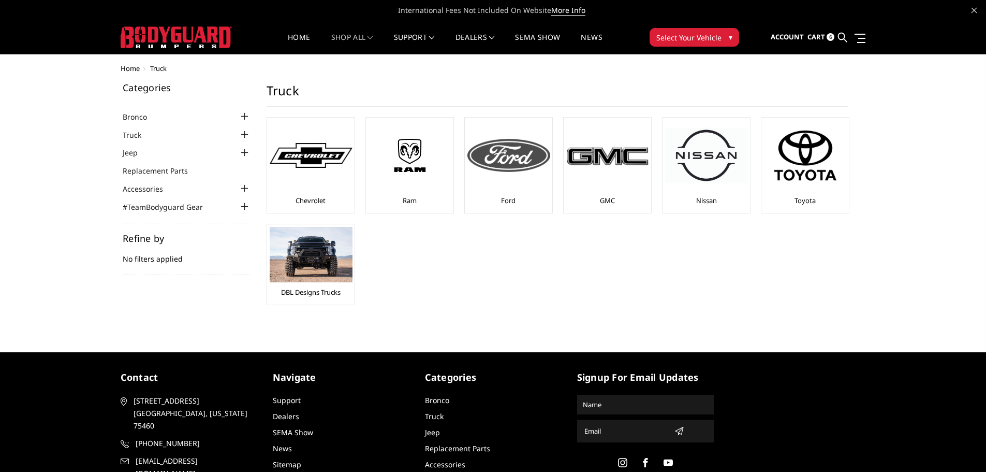
click at [534, 164] on img at bounding box center [508, 155] width 83 height 33
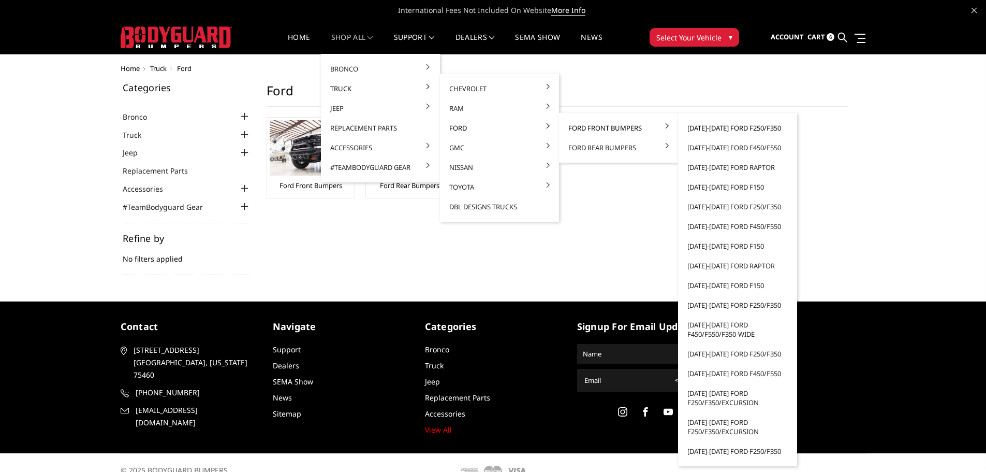
click at [697, 128] on link "[DATE]-[DATE] Ford F250/F350" at bounding box center [737, 128] width 111 height 20
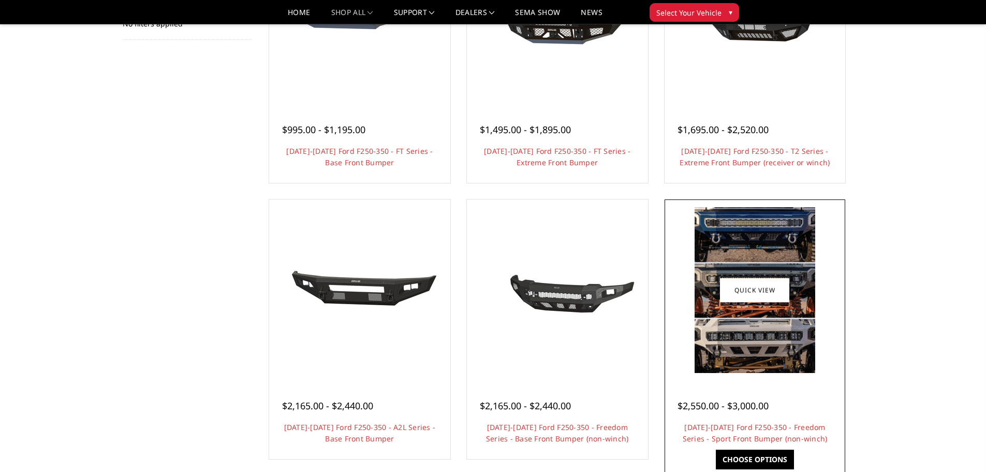
scroll to position [207, 0]
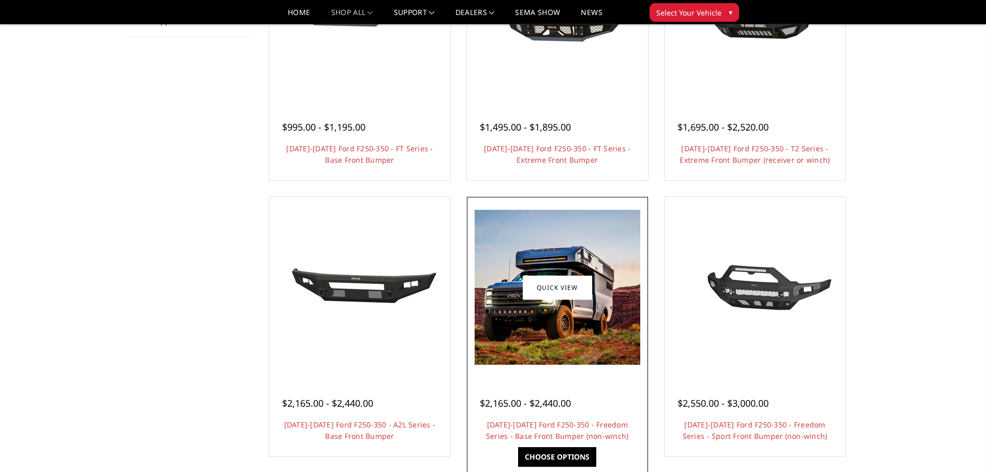
click at [608, 338] on img at bounding box center [558, 287] width 166 height 155
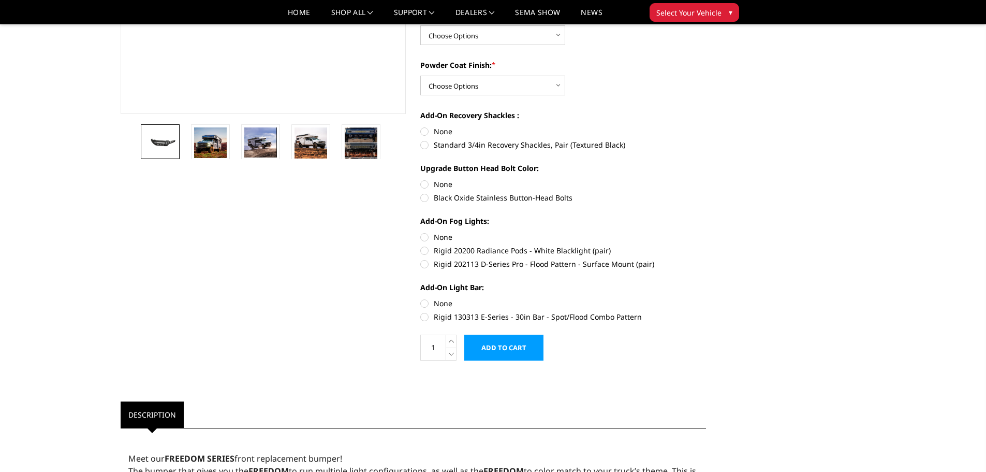
scroll to position [311, 0]
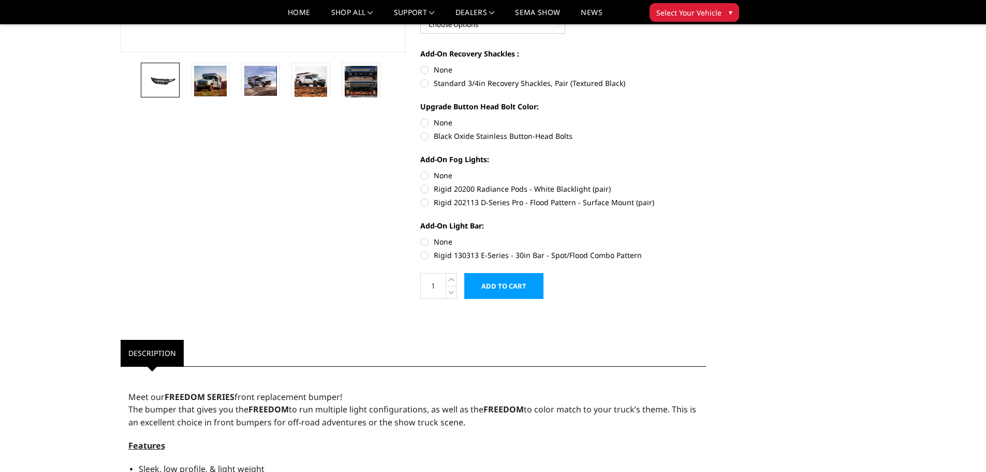
click at [462, 203] on label "Rigid 202113 D-Series Pro - Flood Pattern - Surface Mount (pair)" at bounding box center [563, 202] width 286 height 11
click at [706, 184] on input "Rigid 202113 D-Series Pro - Flood Pattern - Surface Mount (pair)" at bounding box center [706, 183] width 1 height 1
radio input "true"
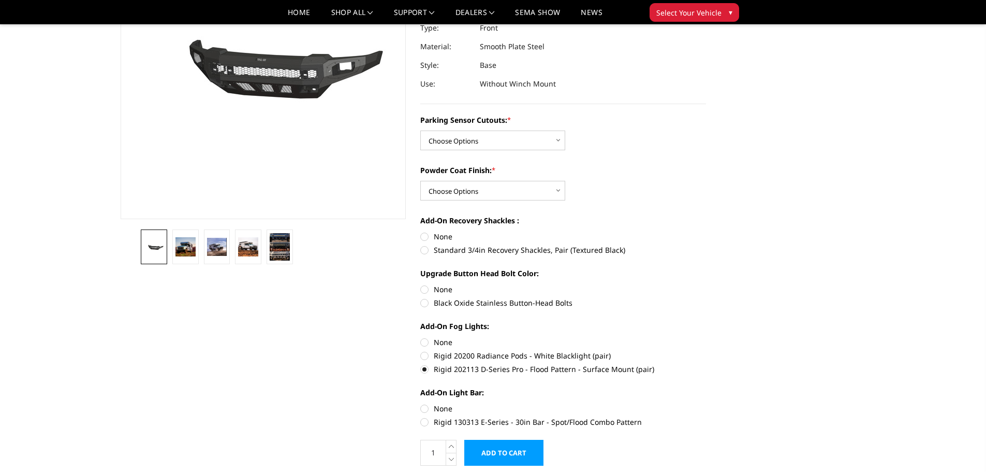
scroll to position [52, 0]
